Goal: Information Seeking & Learning: Understand process/instructions

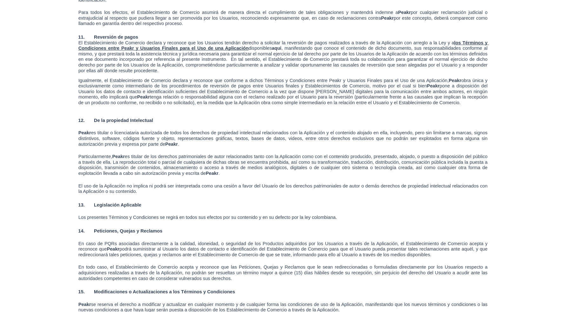
scroll to position [2146, 0]
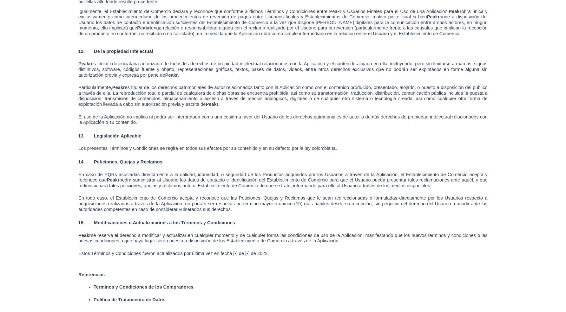
click at [161, 285] on span "Terminos y Condiciones de los Compradores" at bounding box center [144, 287] width 100 height 5
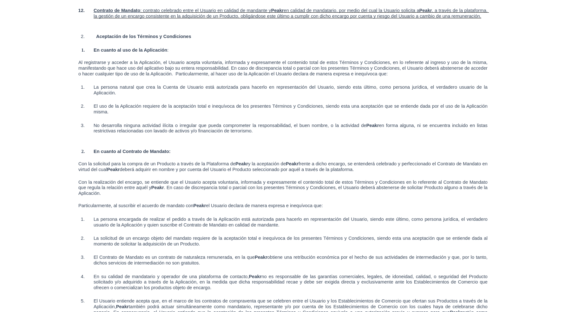
scroll to position [457, 0]
